Goal: Navigation & Orientation: Understand site structure

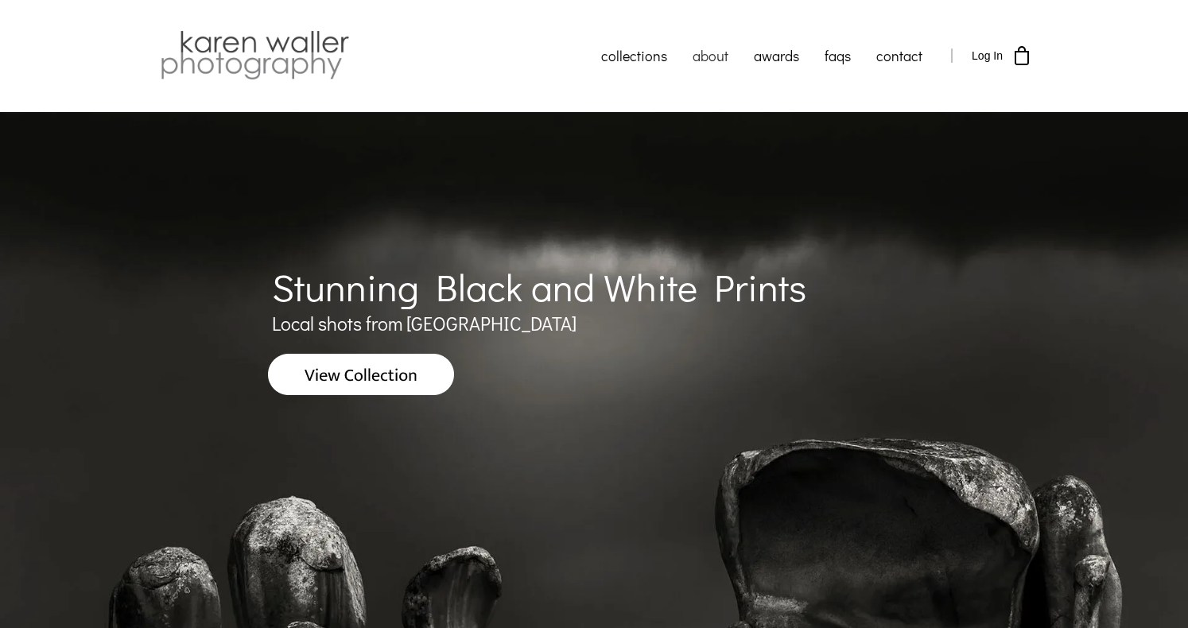
click at [716, 54] on link "about" at bounding box center [710, 56] width 61 height 40
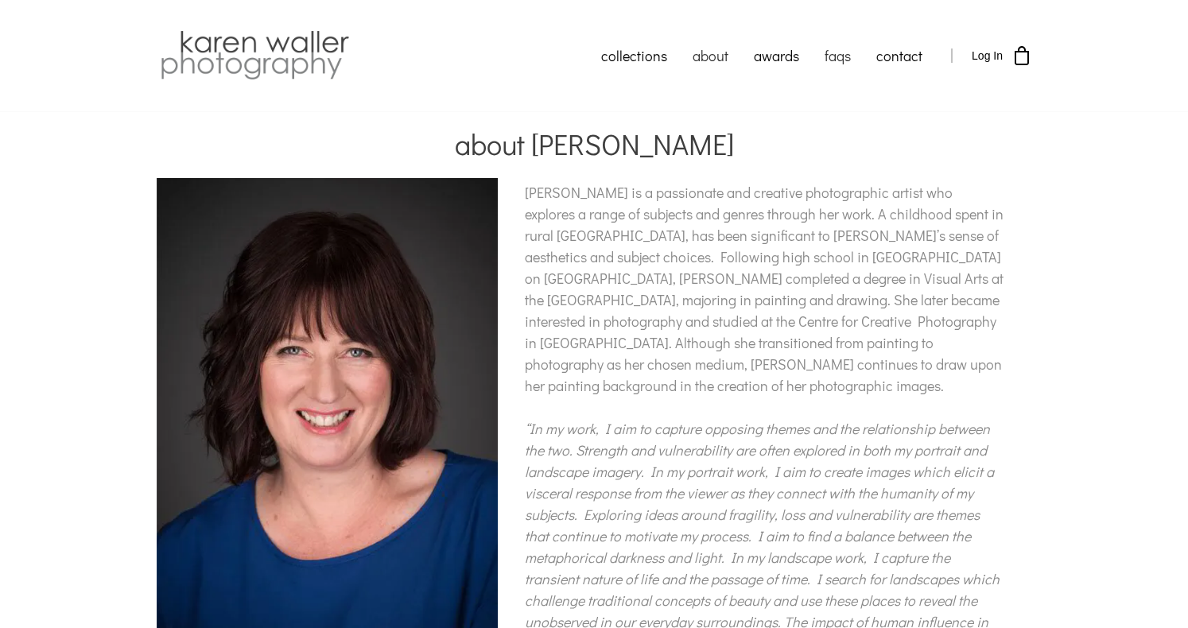
click at [833, 60] on link "faqs" at bounding box center [838, 56] width 52 height 40
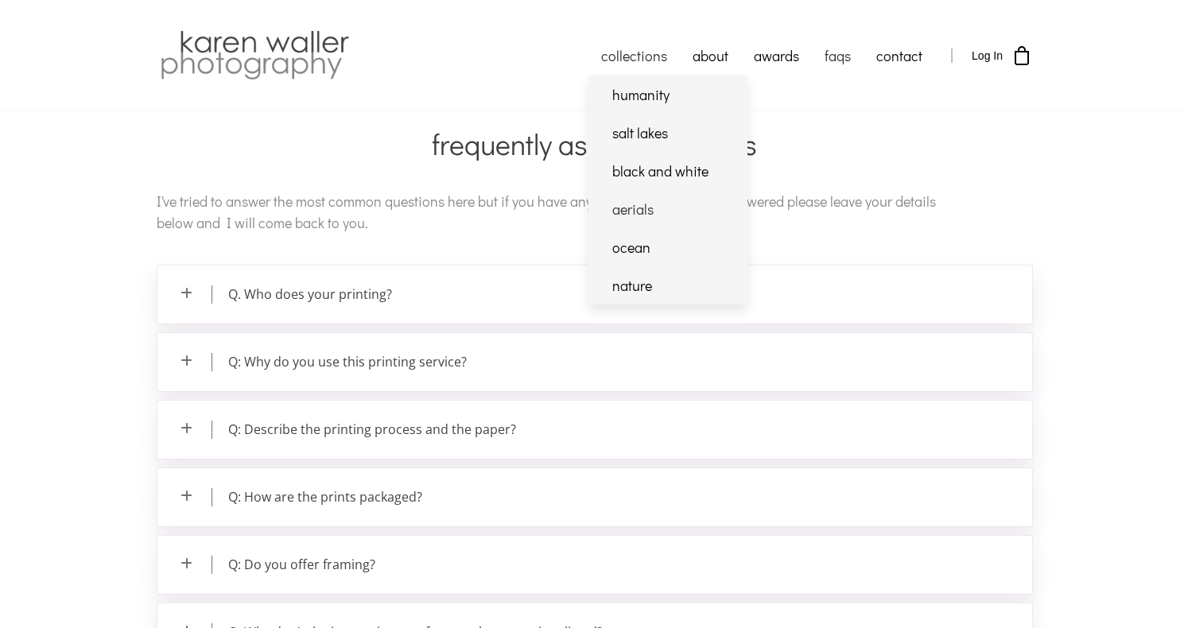
click at [636, 215] on link "aerials" at bounding box center [667, 209] width 159 height 38
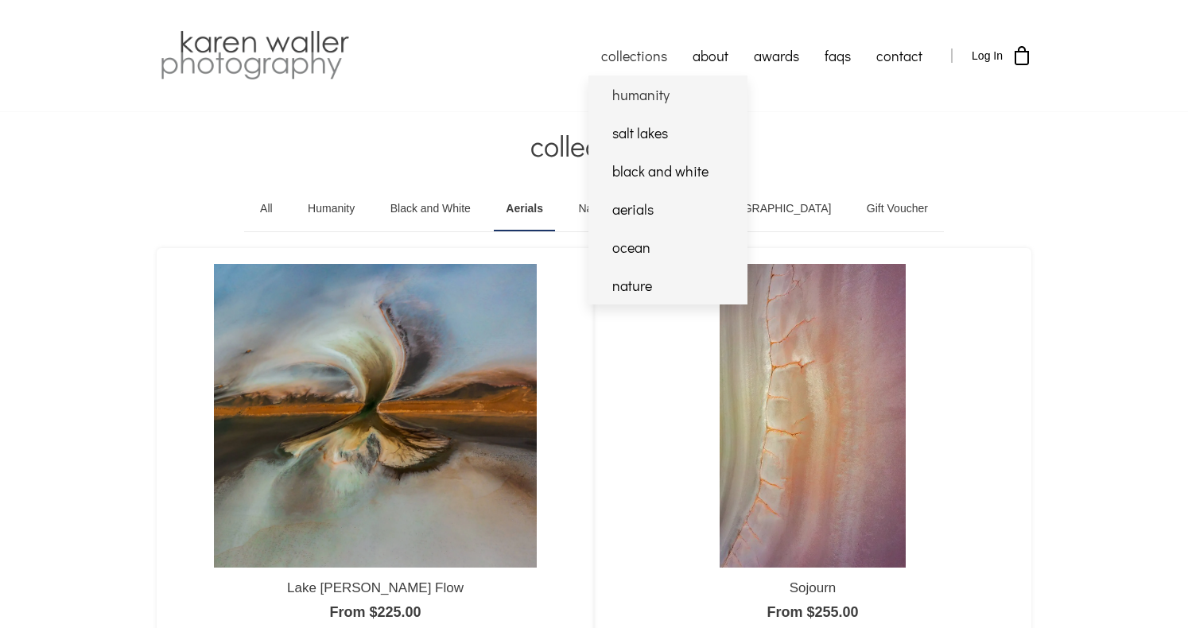
click at [649, 94] on link "humanity" at bounding box center [667, 95] width 159 height 38
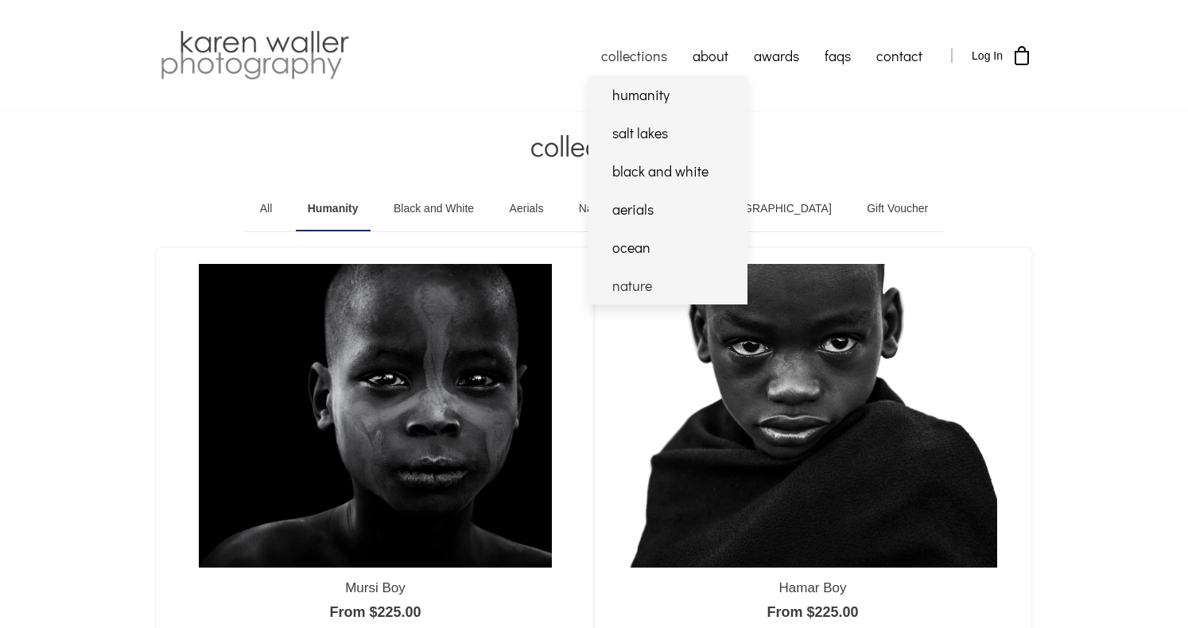
click at [641, 287] on link "nature" at bounding box center [667, 285] width 159 height 38
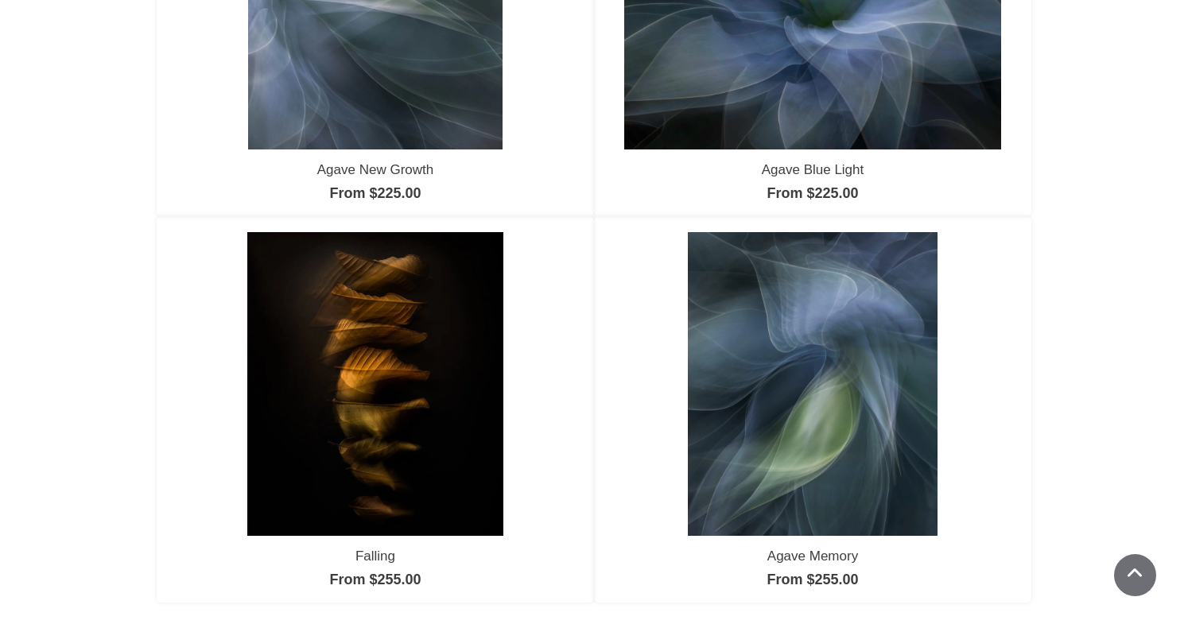
scroll to position [795, 0]
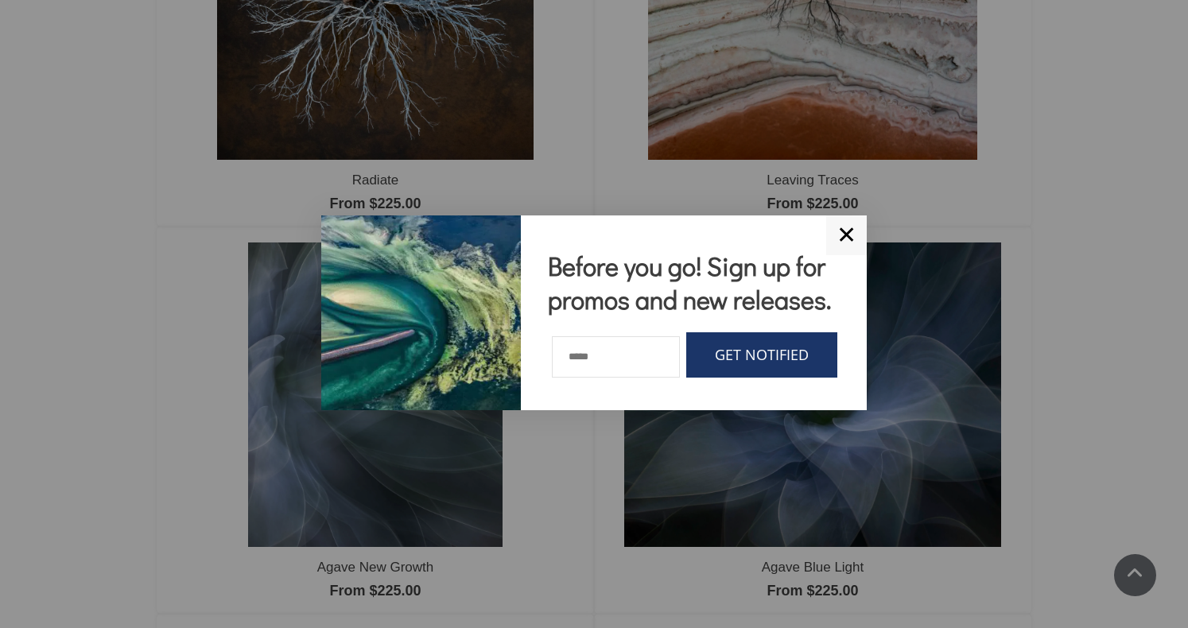
drag, startPoint x: 843, startPoint y: 234, endPoint x: 584, endPoint y: 7, distance: 344.8
click at [842, 234] on link "✕" at bounding box center [846, 235] width 41 height 40
